Goal: Complete application form

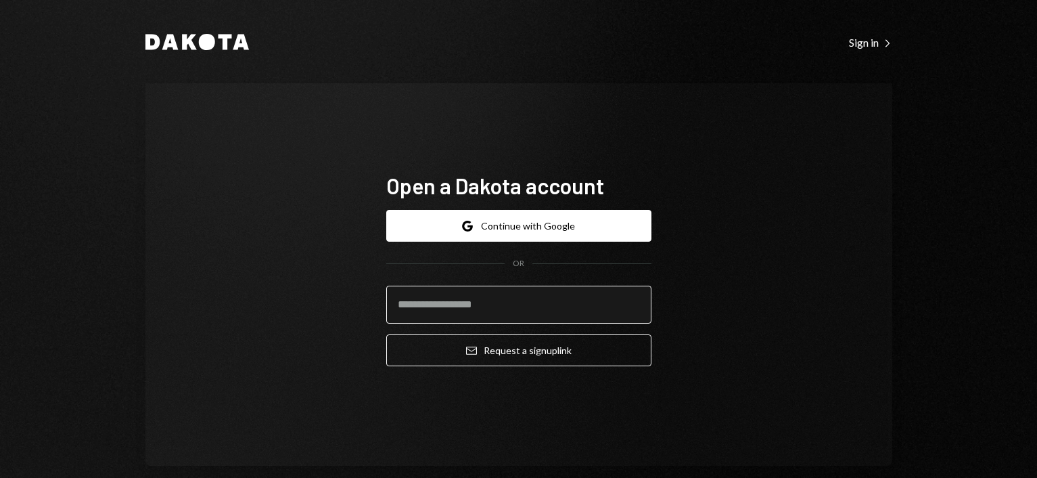
click at [497, 308] on input "email" at bounding box center [518, 304] width 265 height 38
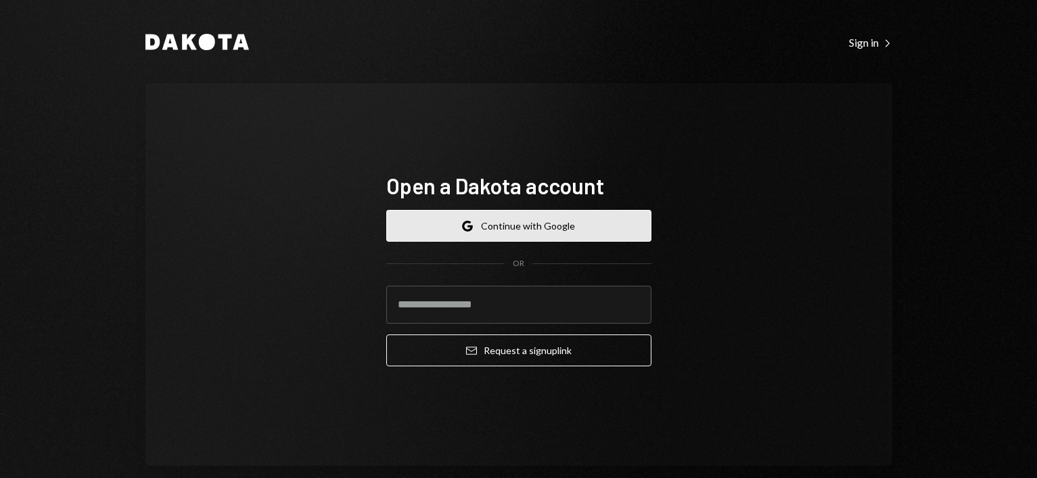
click at [419, 220] on button "Google Continue with Google" at bounding box center [518, 226] width 265 height 32
click at [451, 227] on button "Google Continue with Google" at bounding box center [518, 226] width 265 height 32
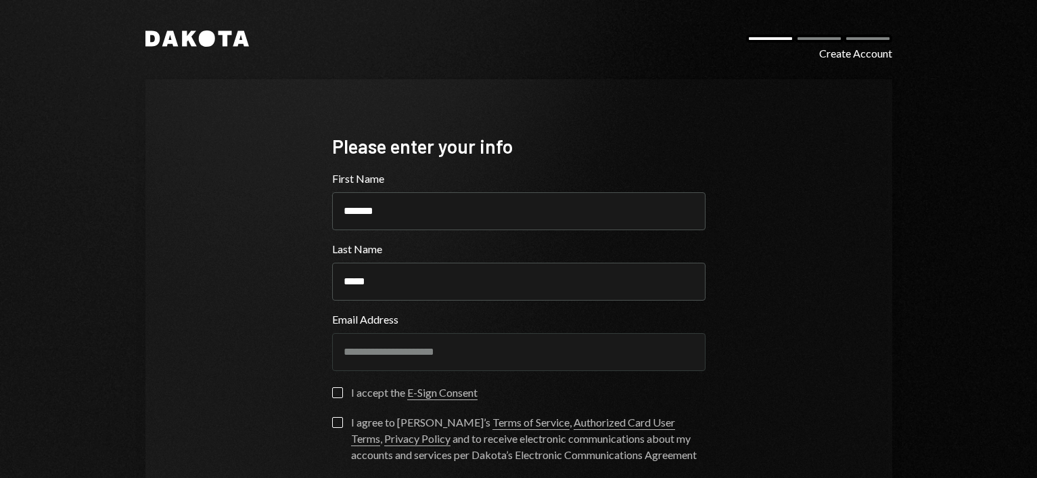
scroll to position [120, 0]
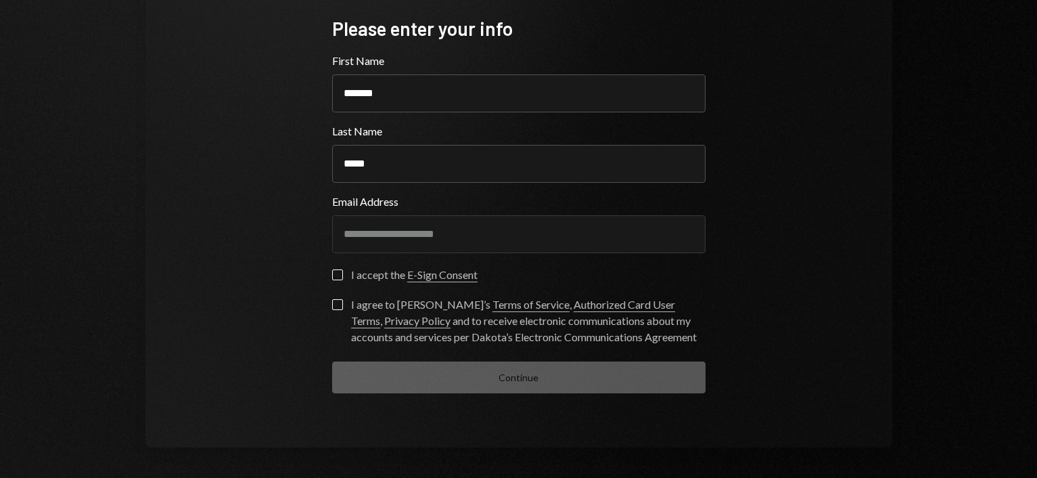
click at [351, 282] on div "I accept the E-Sign Consent" at bounding box center [414, 274] width 126 height 16
click at [343, 280] on button "I accept the E-Sign Consent" at bounding box center [337, 274] width 11 height 11
click at [368, 298] on div "I agree to Dakota’s Terms of Service , Authorized Card User Terms , Privacy Pol…" at bounding box center [528, 320] width 354 height 49
click at [343, 299] on button "I agree to Dakota’s Terms of Service , Authorized Card User Terms , Privacy Pol…" at bounding box center [337, 304] width 11 height 11
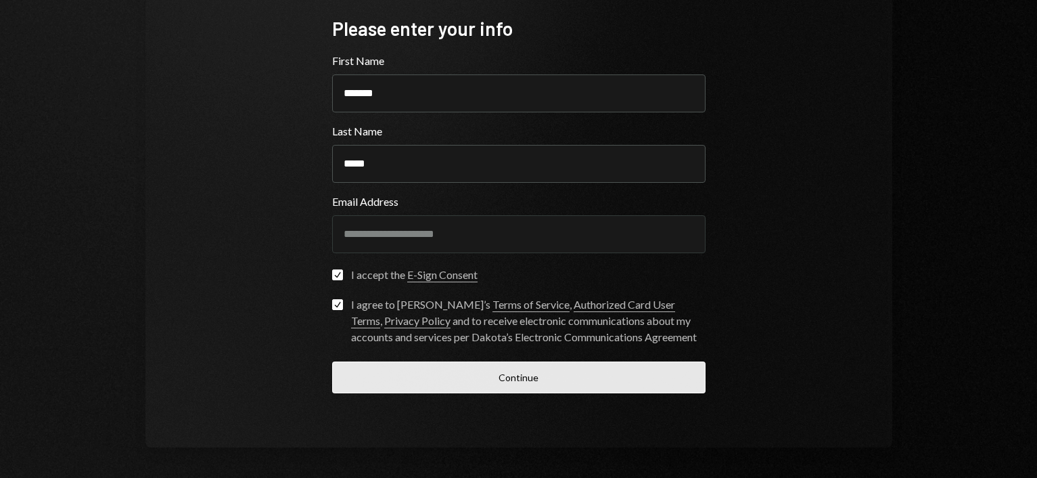
scroll to position [96, 0]
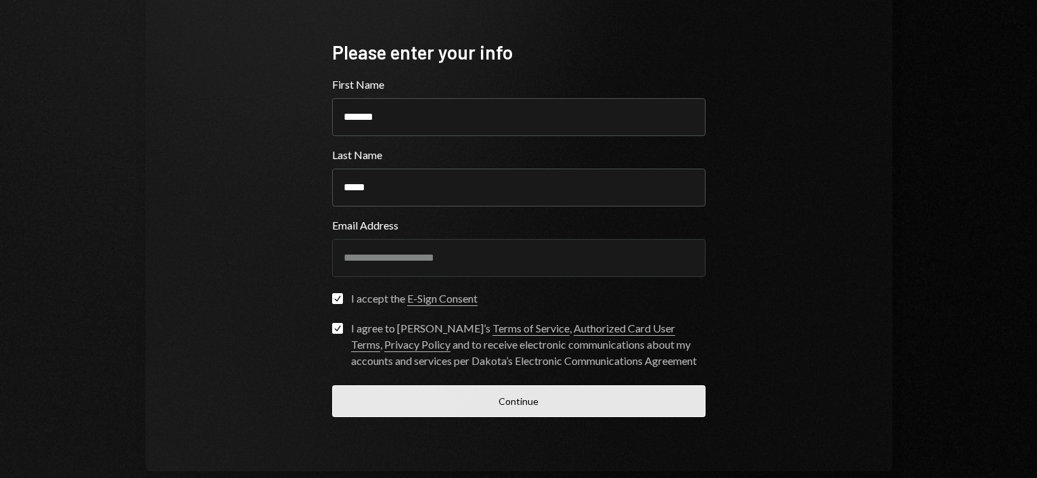
click at [471, 404] on button "Continue" at bounding box center [518, 401] width 373 height 32
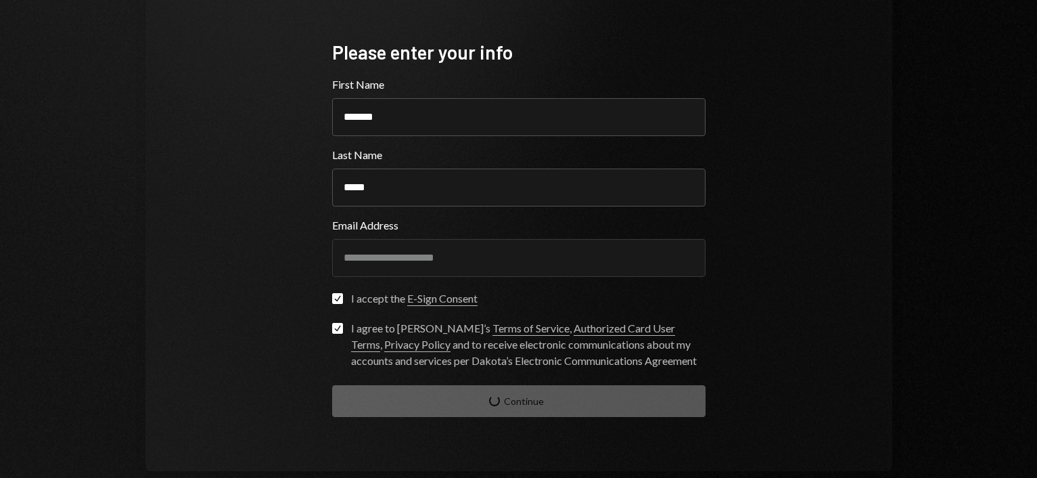
scroll to position [18, 0]
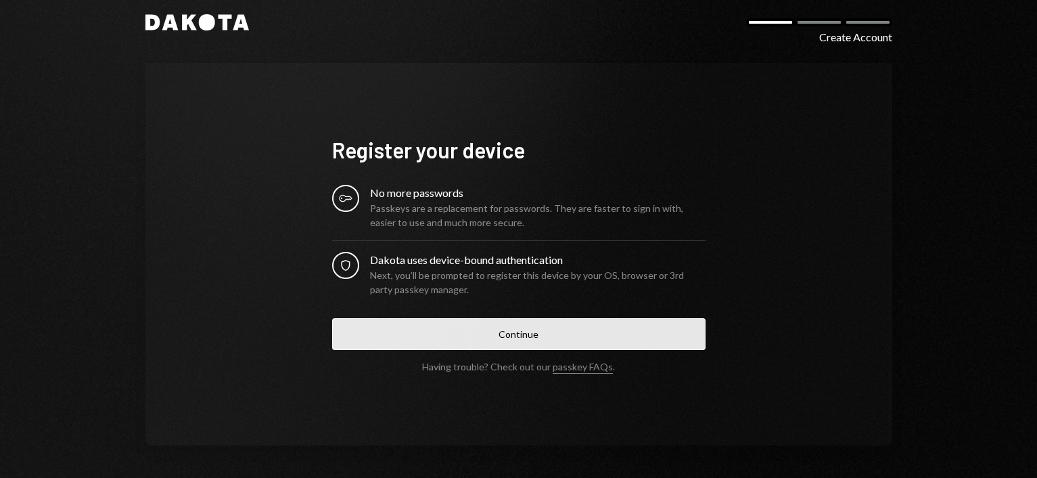
click at [522, 345] on button "Continue" at bounding box center [518, 334] width 373 height 32
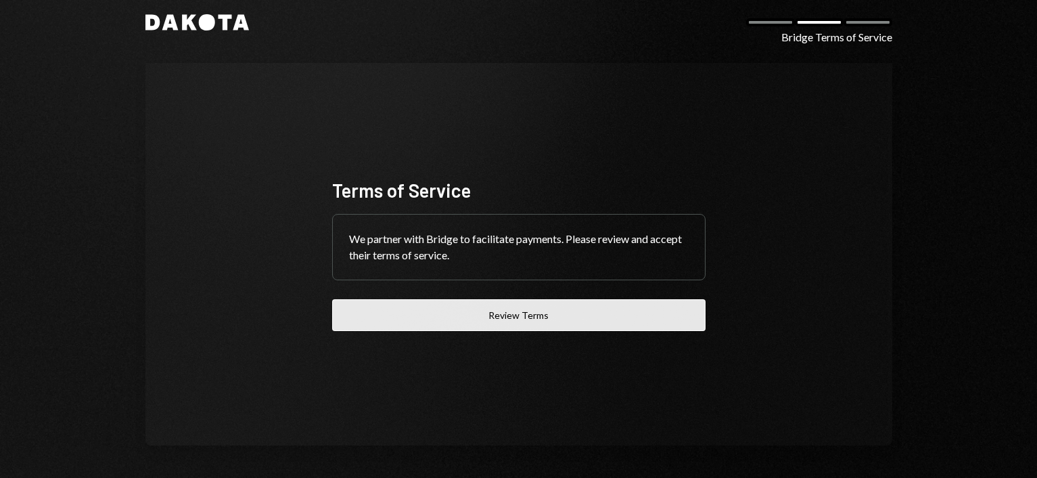
click at [452, 317] on button "Review Terms" at bounding box center [518, 315] width 373 height 32
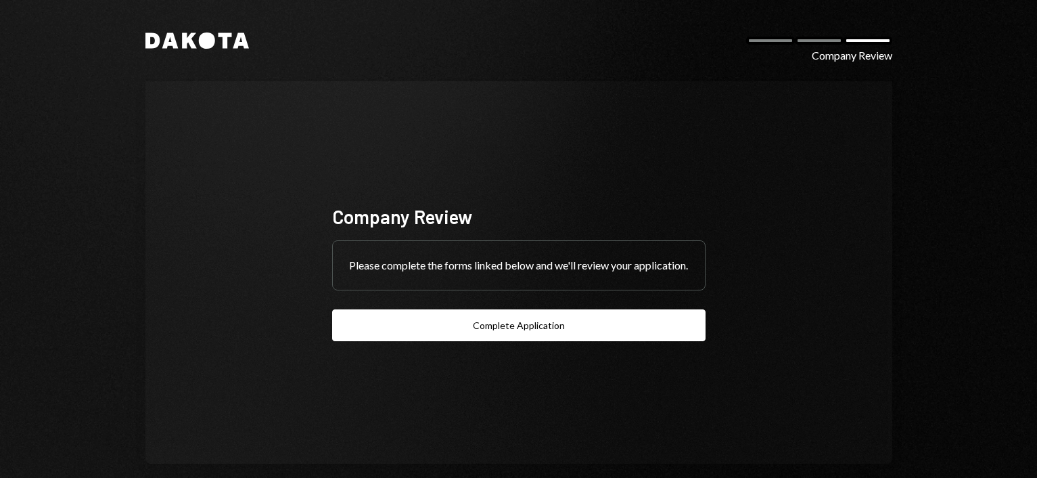
click at [451, 262] on div "Please complete the forms linked below and we'll review your application." at bounding box center [519, 265] width 372 height 49
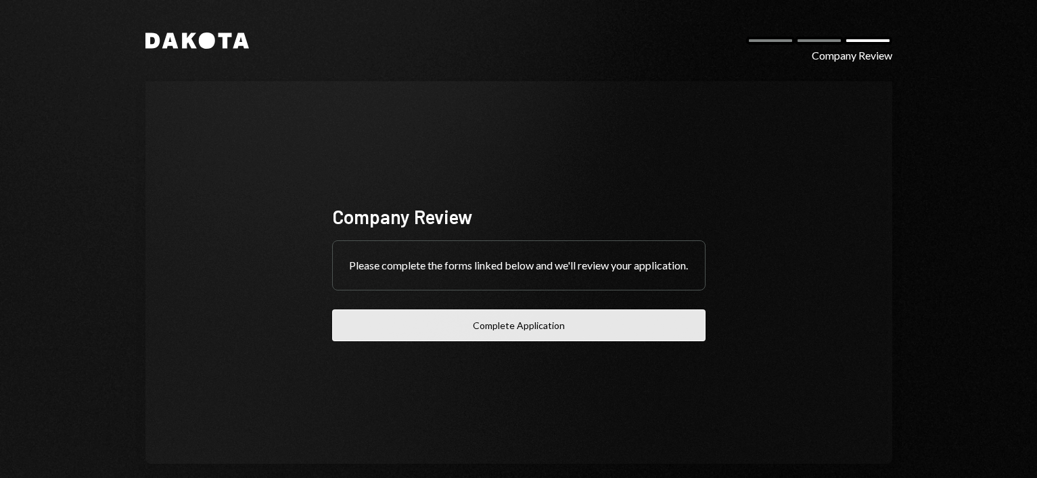
click at [476, 341] on button "Complete Application" at bounding box center [518, 325] width 373 height 32
